Goal: Task Accomplishment & Management: Manage account settings

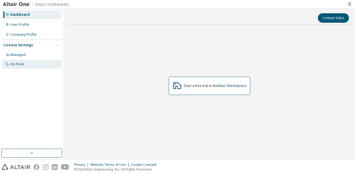
click at [27, 63] on div "On Prem" at bounding box center [31, 64] width 59 height 9
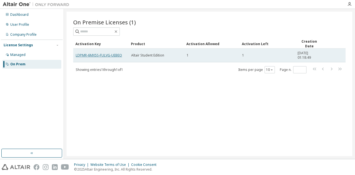
click at [107, 55] on link "LDPMR-6MX5S-FULVG-UEBEO" at bounding box center [99, 55] width 46 height 5
